Goal: Complete application form

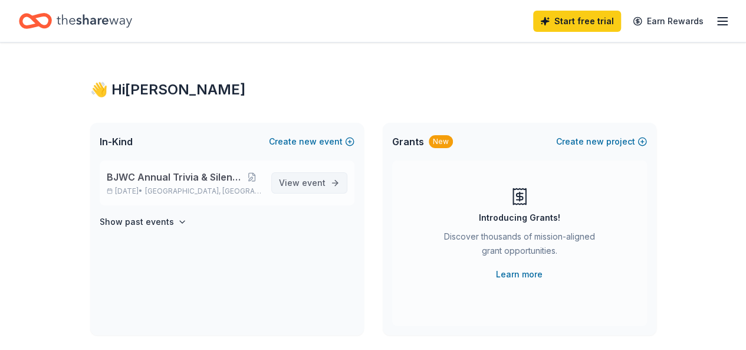
click at [309, 183] on span "event" at bounding box center [314, 182] width 24 height 10
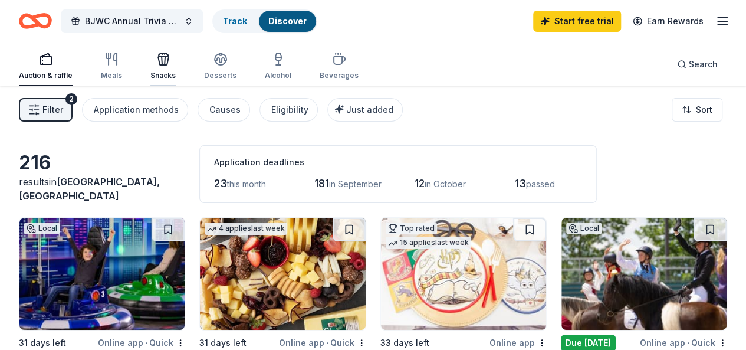
click at [163, 64] on icon "button" at bounding box center [163, 59] width 14 height 14
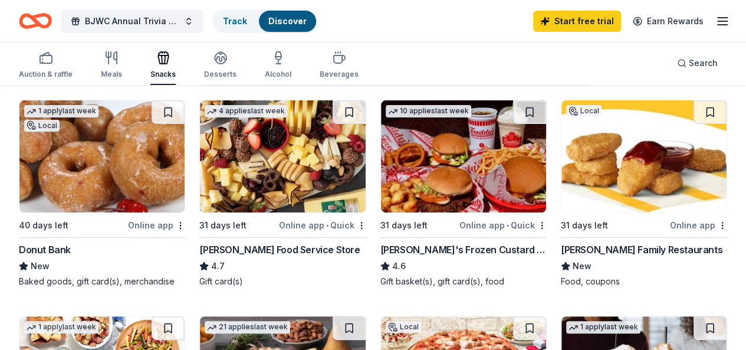
scroll to position [106, 0]
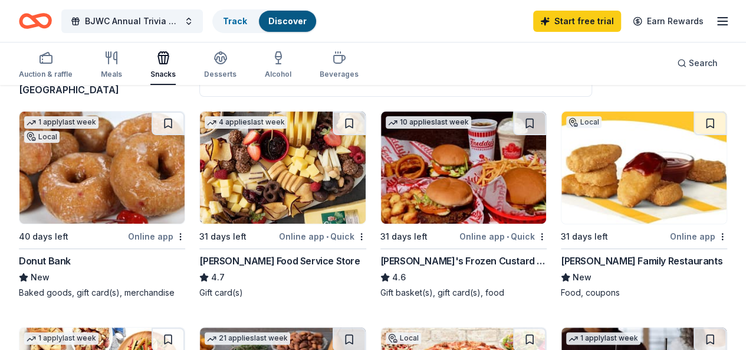
click at [381, 189] on img at bounding box center [463, 167] width 165 height 112
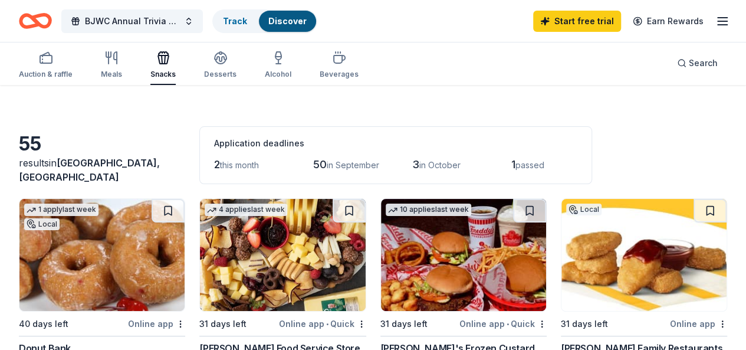
scroll to position [0, 0]
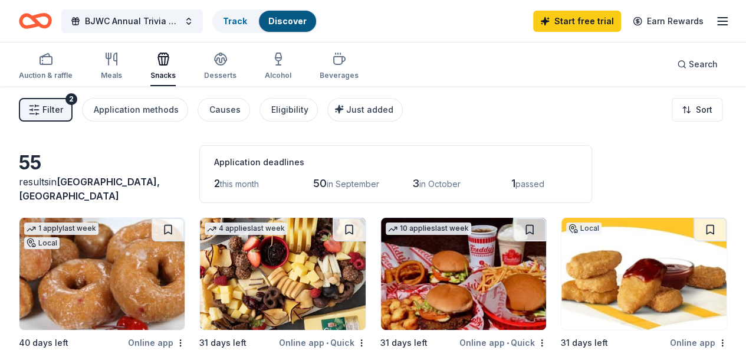
click at [209, 70] on div "Auction & raffle Meals Snacks Desserts Alcohol Beverages" at bounding box center [189, 66] width 340 height 39
click at [226, 64] on icon "button" at bounding box center [220, 63] width 11 height 4
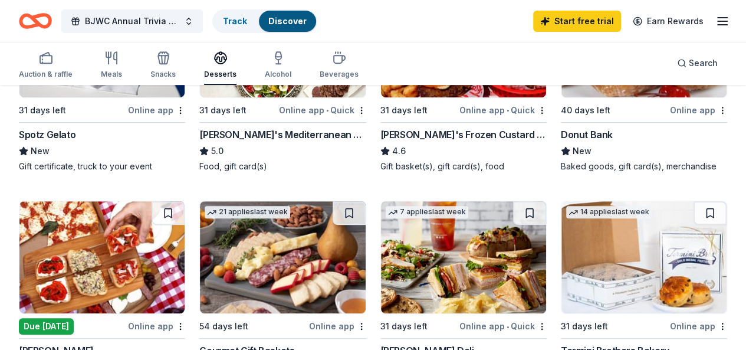
scroll to position [226, 0]
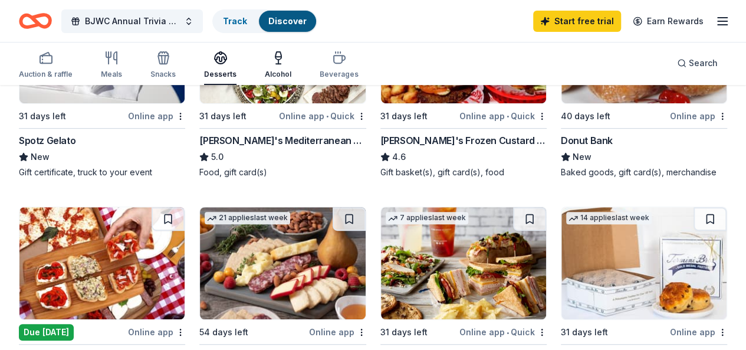
click at [281, 64] on icon "button" at bounding box center [278, 64] width 5 height 0
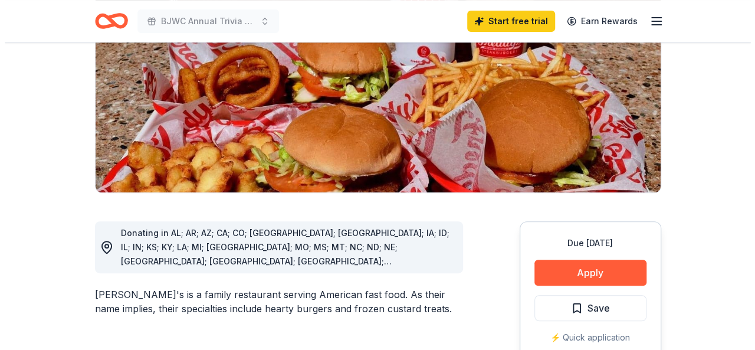
scroll to position [224, 0]
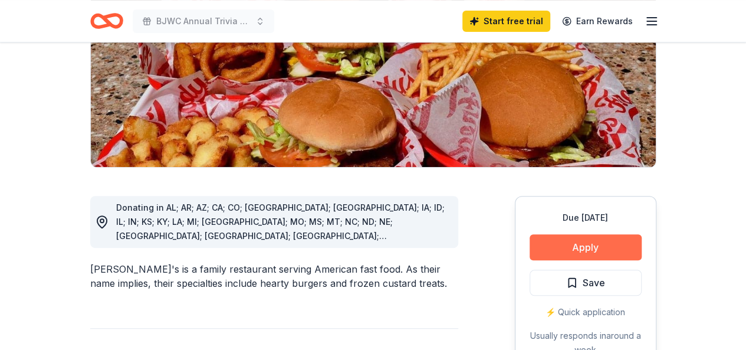
click at [575, 234] on button "Apply" at bounding box center [586, 247] width 112 height 26
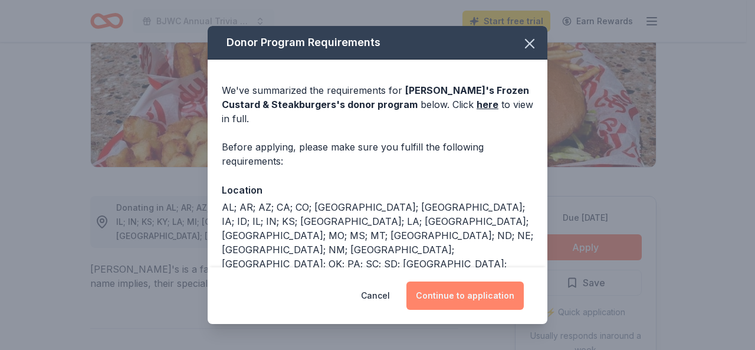
click at [482, 299] on button "Continue to application" at bounding box center [464, 295] width 117 height 28
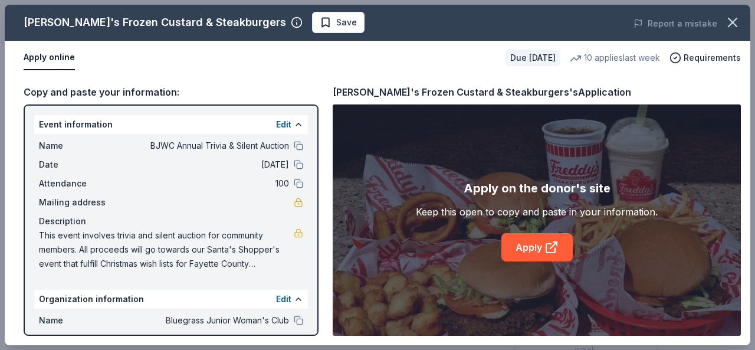
scroll to position [78, 0]
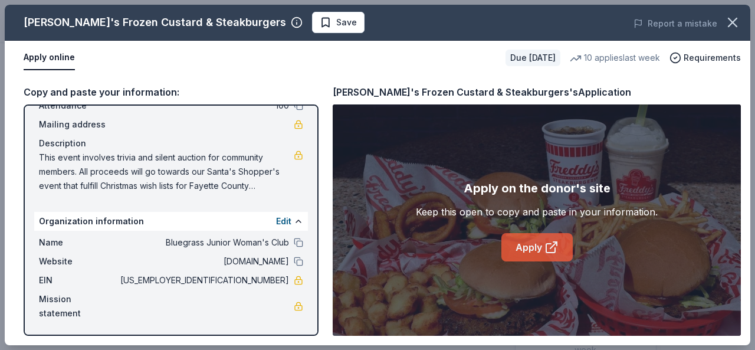
click at [544, 244] on icon at bounding box center [551, 247] width 14 height 14
drag, startPoint x: 40, startPoint y: 156, endPoint x: 256, endPoint y: 196, distance: 219.5
click at [256, 196] on div "Name BJWC Annual Trivia & Silent Auction Date 10/17/25 Attendance 100 Mailing a…" at bounding box center [171, 127] width 274 height 142
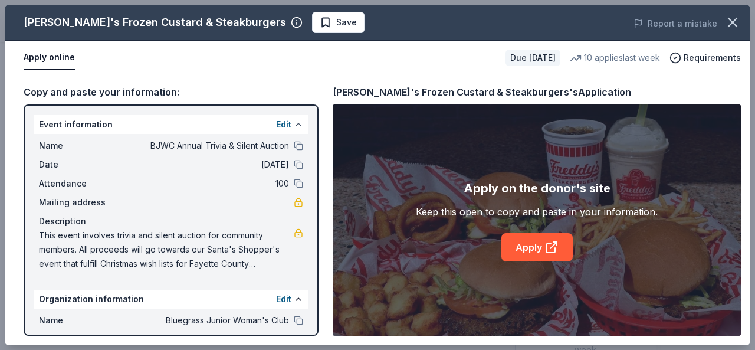
click at [294, 123] on button at bounding box center [298, 124] width 9 height 9
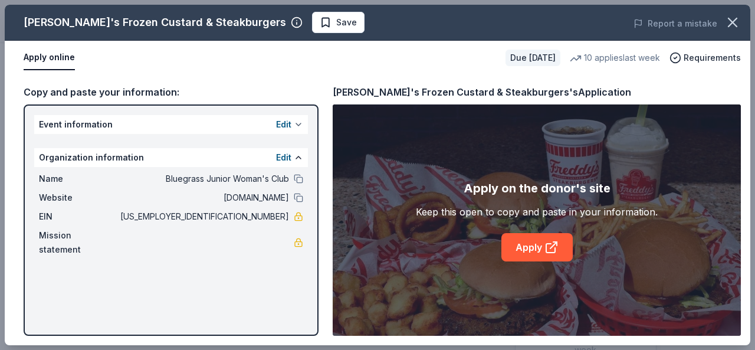
click at [292, 123] on div "Edit" at bounding box center [289, 124] width 27 height 14
drag, startPoint x: 292, startPoint y: 123, endPoint x: 298, endPoint y: 128, distance: 7.6
click at [298, 128] on div "Edit" at bounding box center [289, 124] width 27 height 14
click at [158, 129] on div "Event information Edit" at bounding box center [171, 124] width 274 height 19
click at [287, 128] on button "Edit" at bounding box center [283, 124] width 15 height 14
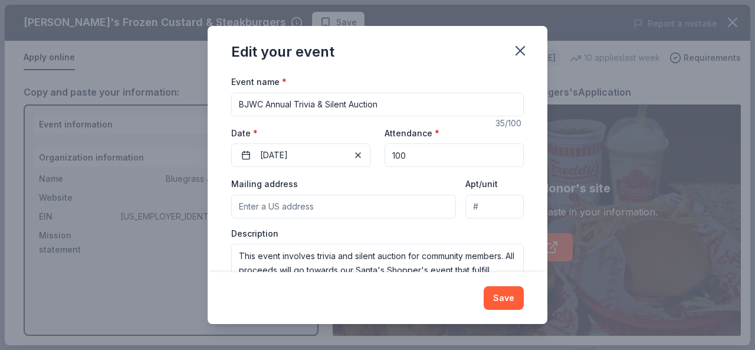
scroll to position [136, 0]
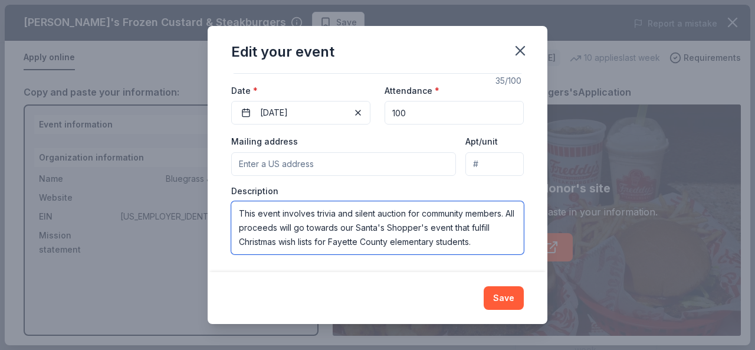
drag, startPoint x: 239, startPoint y: 212, endPoint x: 529, endPoint y: 265, distance: 294.3
click at [529, 265] on div "Changes made here will update the Event too. Update donors you've applied to Le…" at bounding box center [378, 172] width 340 height 199
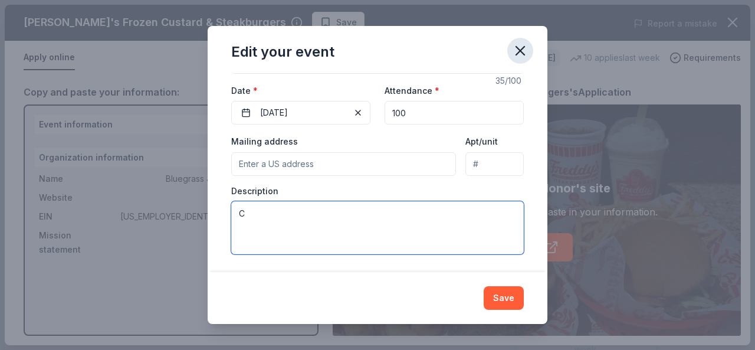
type textarea "C"
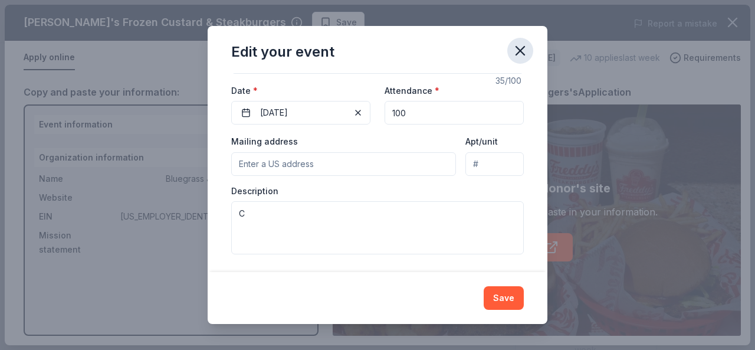
click at [521, 54] on icon "button" at bounding box center [520, 50] width 17 height 17
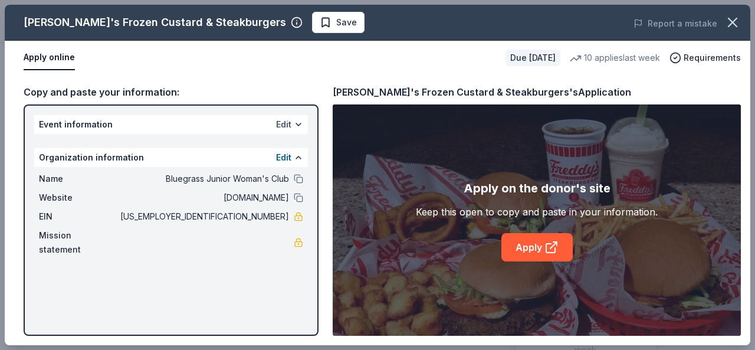
click at [291, 126] on button "Edit" at bounding box center [283, 124] width 15 height 14
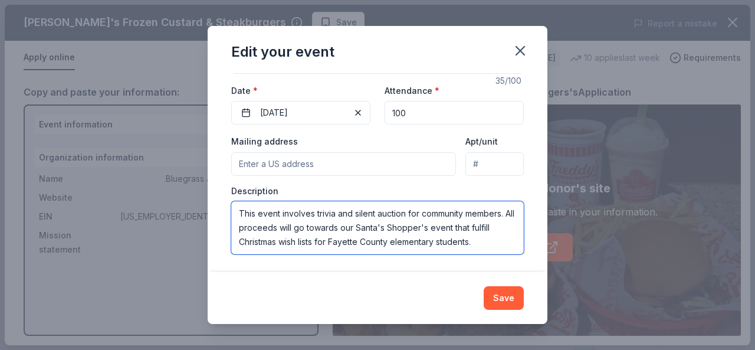
drag, startPoint x: 239, startPoint y: 212, endPoint x: 537, endPoint y: 246, distance: 300.4
click at [537, 246] on div "Changes made here will update the Event too. Update donors you've applied to Le…" at bounding box center [378, 172] width 340 height 199
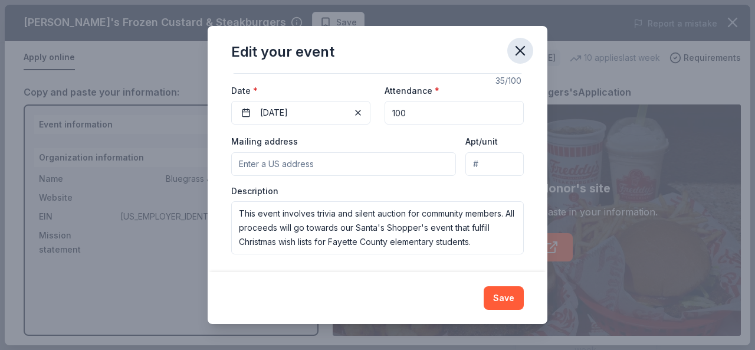
click at [524, 41] on button "button" at bounding box center [520, 51] width 26 height 26
